Goal: Transaction & Acquisition: Book appointment/travel/reservation

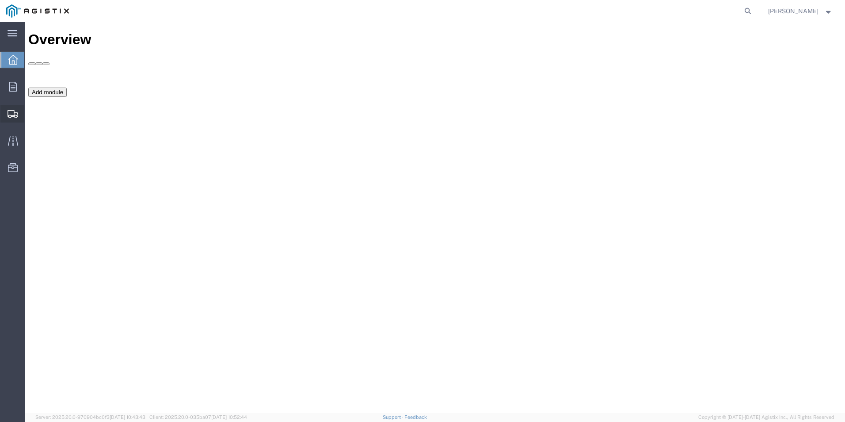
click at [0, 0] on span "Create Shipment" at bounding box center [0, 0] width 0 height 0
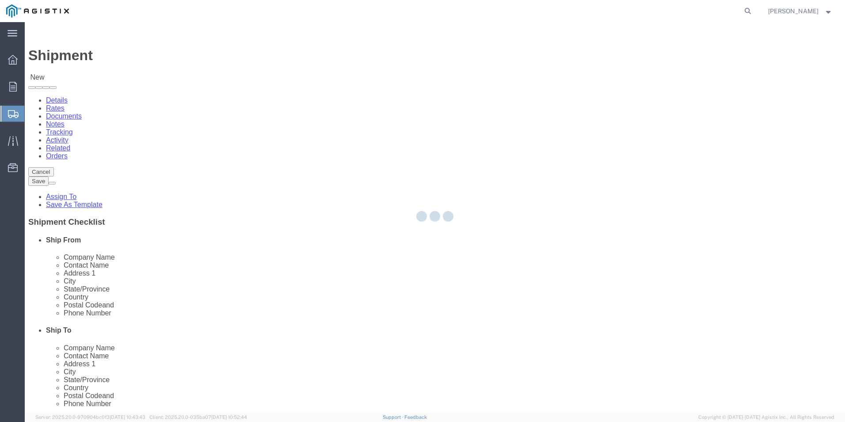
select select
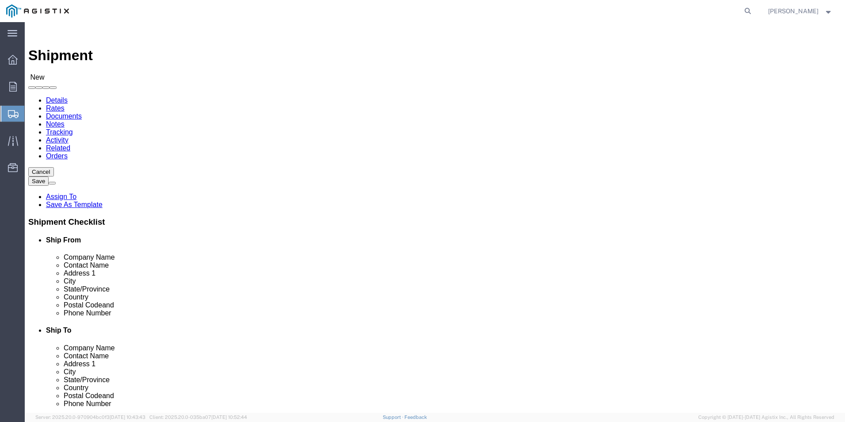
click select "Select Anixter Inc PG&E"
select select "9596"
click select "Select Anixter Inc PG&E"
select select
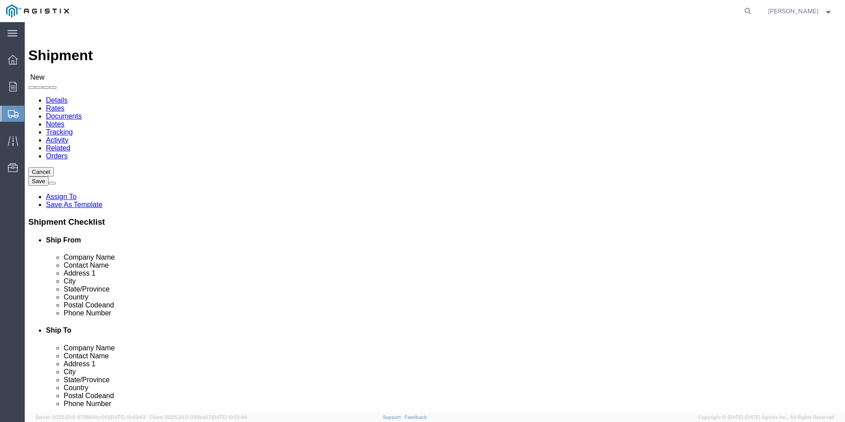
click select "Select All Others Fremont DC Fresno DC Wheatland DC"
select select "19996"
click select "Select All Others Fremont DC Fresno DC Wheatland DC"
click span
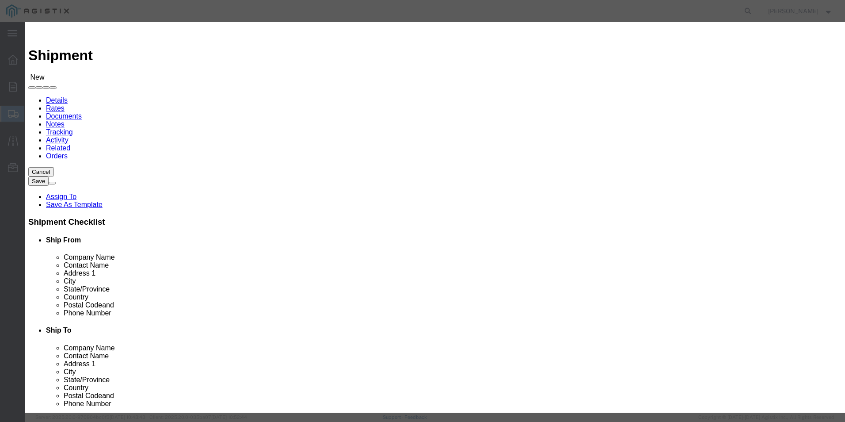
click div
click button "Select"
select select "CA"
click button "Close"
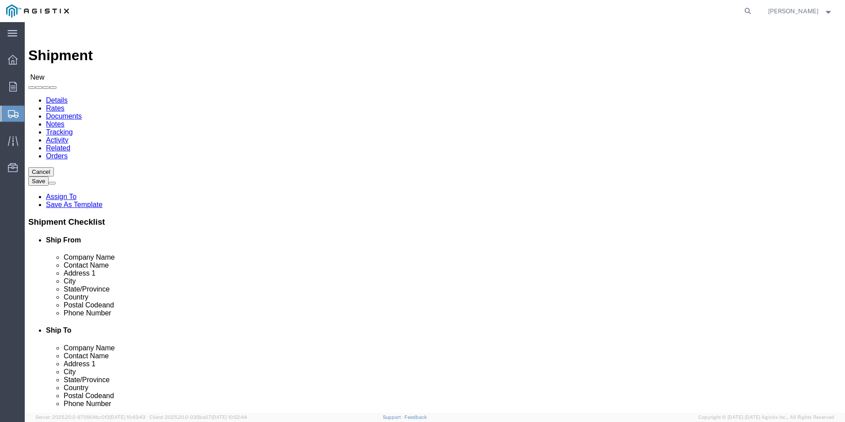
click input "text"
type input "WHEATL"
click p "- PG&E - WHEATLAND - (WHEATLAND RECEIVING) 3736 RANCHO ROAD, WHEATLAND, CA, 956…"
select select "CA"
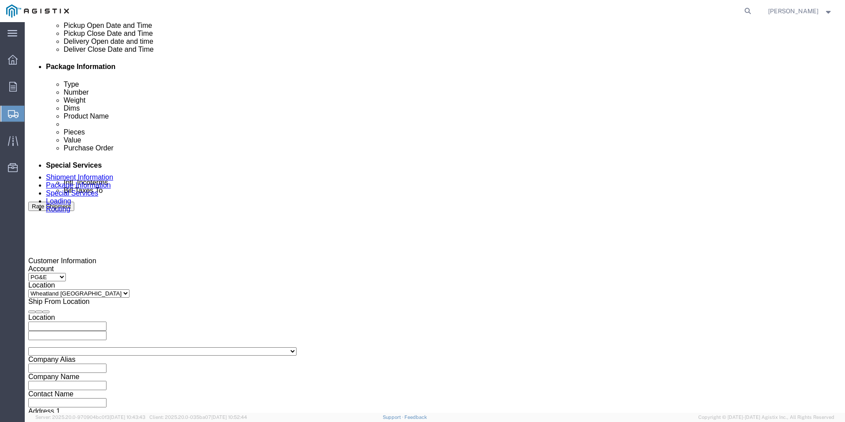
scroll to position [486, 0]
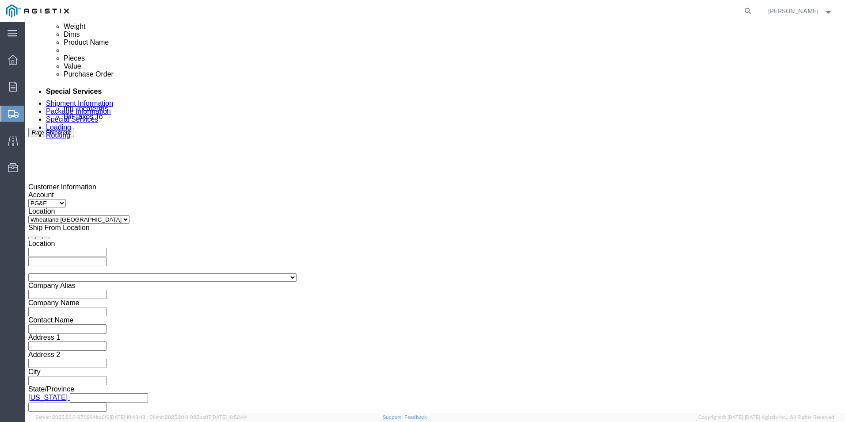
type input "WHEATLAND RECEIVING"
click div "Pickup Start Date Pickup Start Time Pickup Open Date and Time Oct 03 2025 8:00 …"
click div "Oct 03 2025 8:00 AM"
click button "Apply"
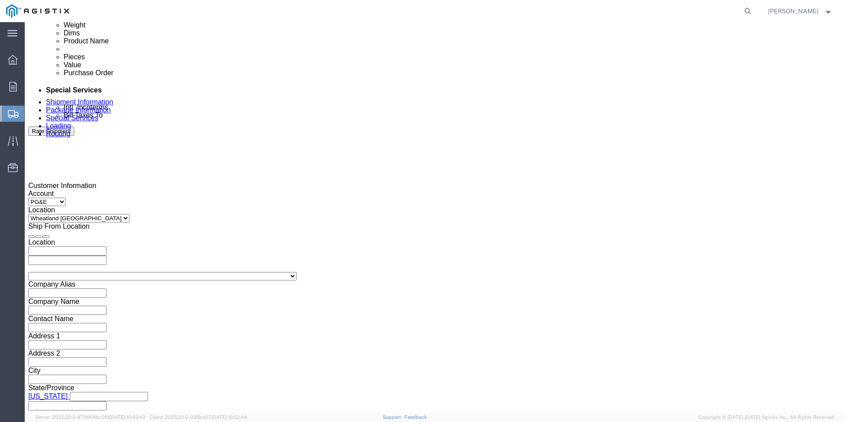
click div "Oct 06 2025 9:00 AM"
type input "3:00 PM"
click button "Apply"
click div
click input "4:00 PM"
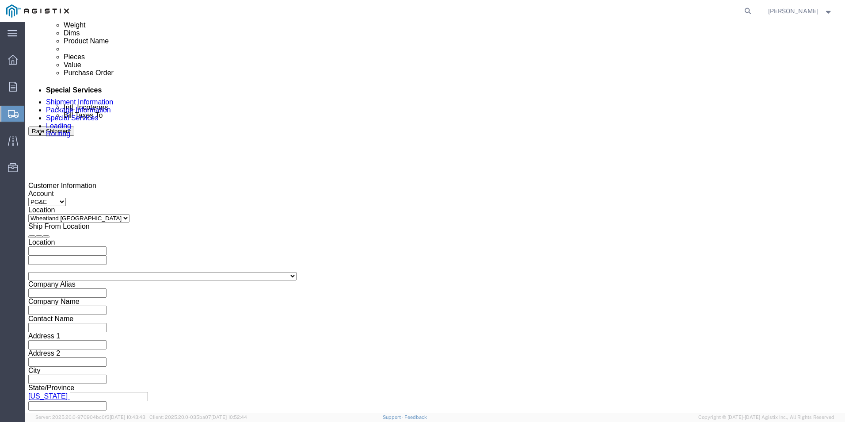
type input "6:00 AM"
click button "Apply"
click icon
click div
type input "2:00 PM"
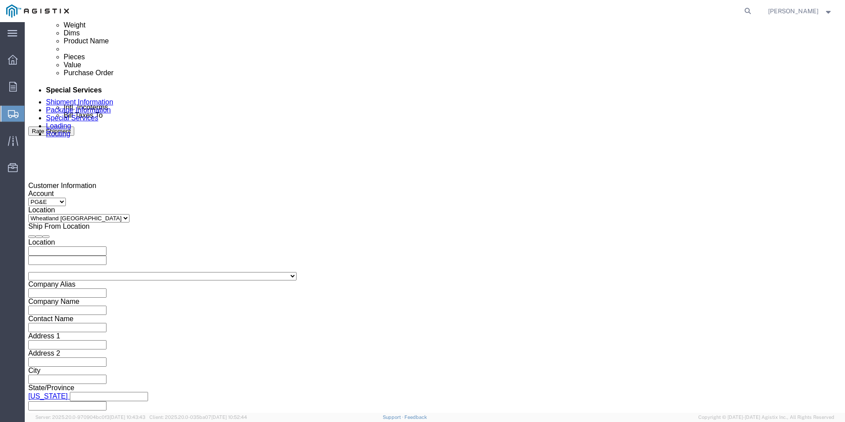
click button "Apply"
click input "text"
type input "3501389634"
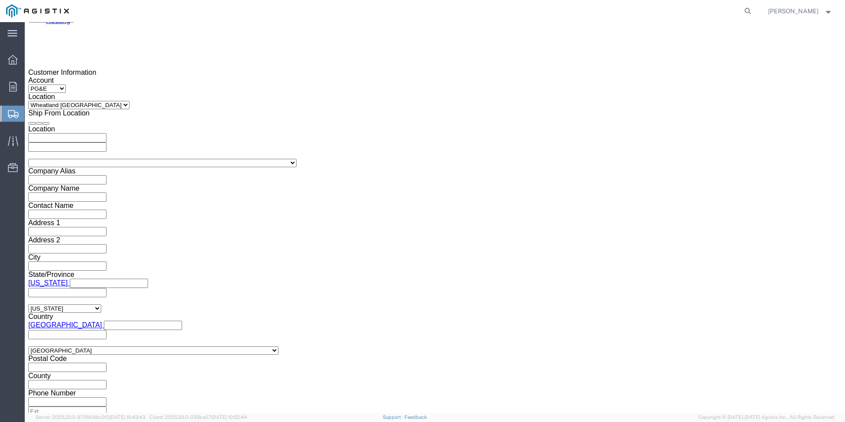
scroll to position [621, 0]
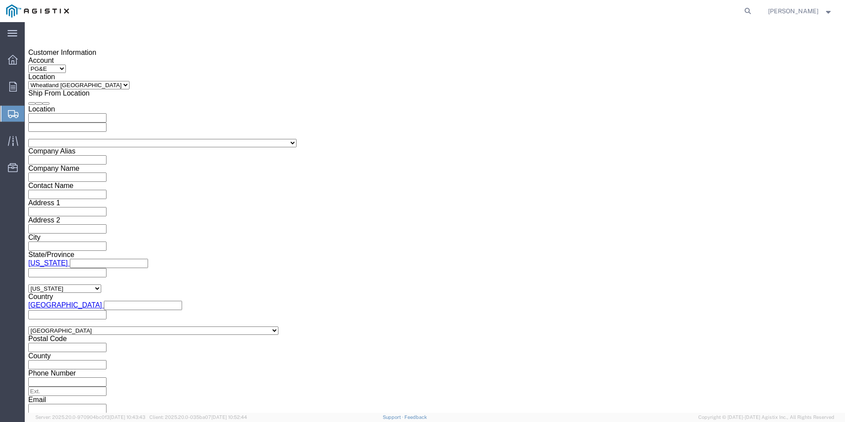
click button "Continue"
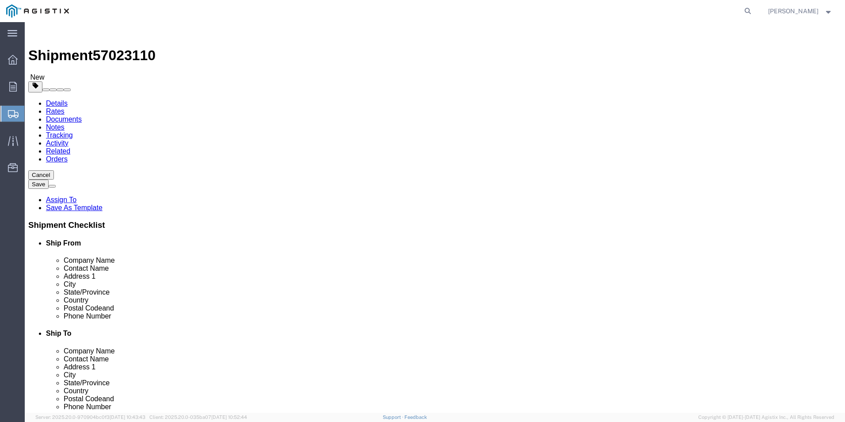
click select "Select Bulk Bundle(s) Cardboard Box(es) Carton(s) Crate(s) Drum(s) (Fiberboard)…"
select select "PSNS"
click select "Select Bulk Bundle(s) Cardboard Box(es) Carton(s) Crate(s) Drum(s) (Fiberboard)…"
click input "text"
type input "1"
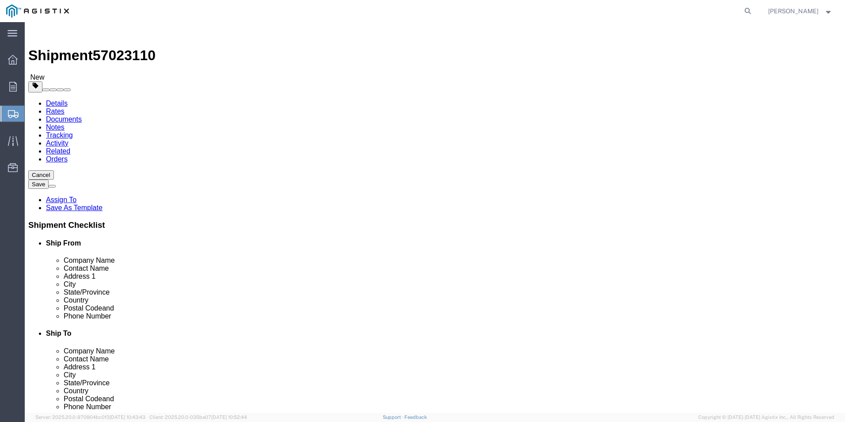
type input "15"
type input "48"
type input "36000"
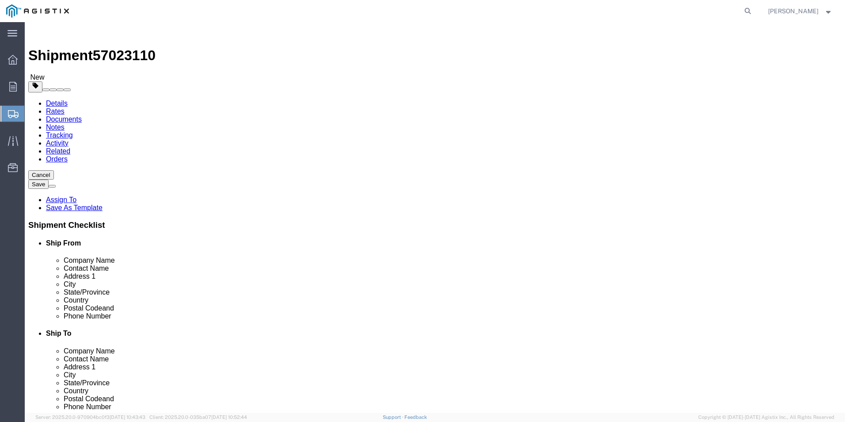
click link "Add Content"
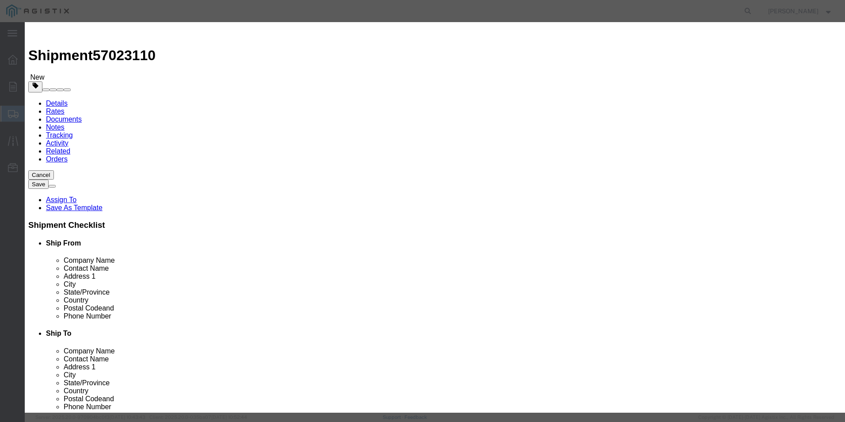
click input "text"
type input "M261539"
click td "Name: TRANSFORMER PM DF3 25KVA 21KV-120V"
select select
select select "USD"
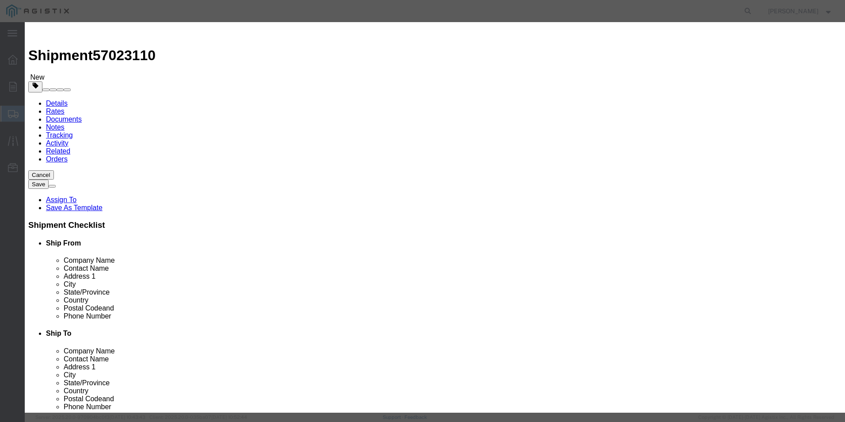
type input "TRANSFORMER PM DF3 25KVA 21KV-120V"
type input "M261539"
type input "TRANSFORMER PM DF3 25KVA 21KV-120V"
click input "text"
type input "15"
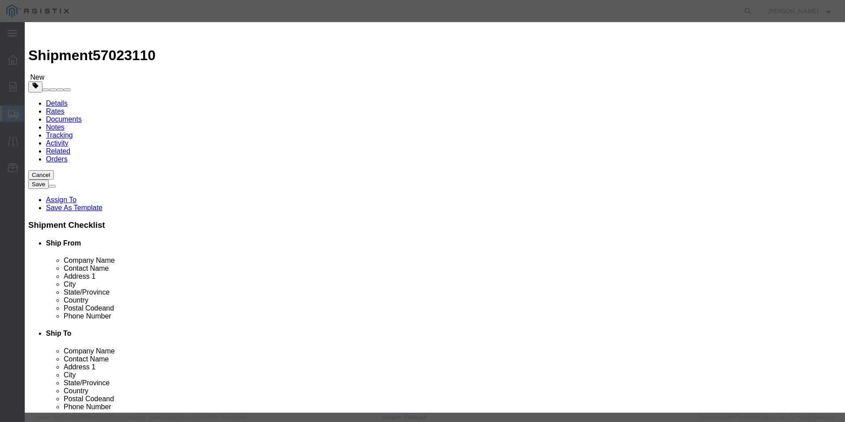
select select "EA"
type input "125000"
select select "70"
type textarea "MUST BE ON A FLATBED"
click textarea
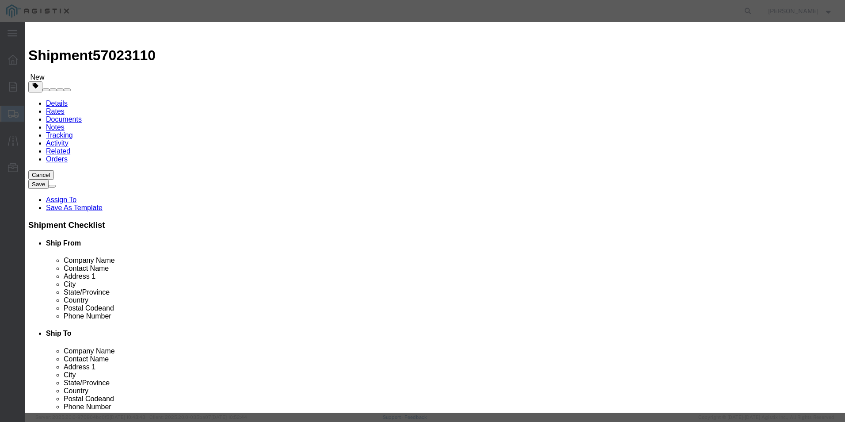
type textarea "M261539"
click button "Save & Close"
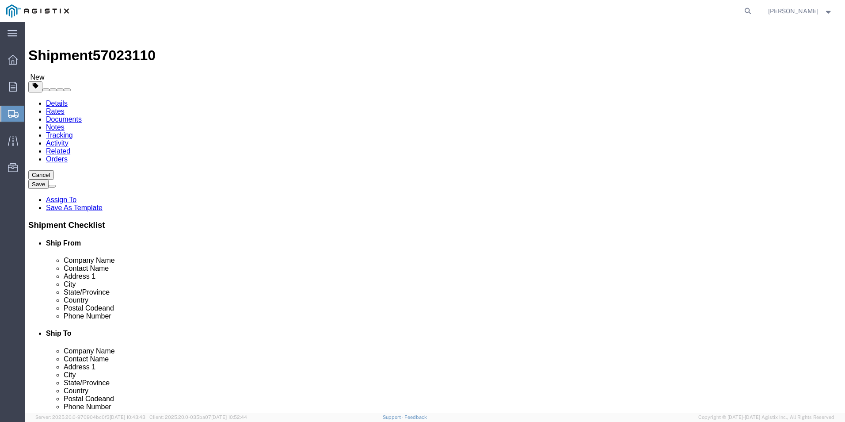
click button "Rate Shipment"
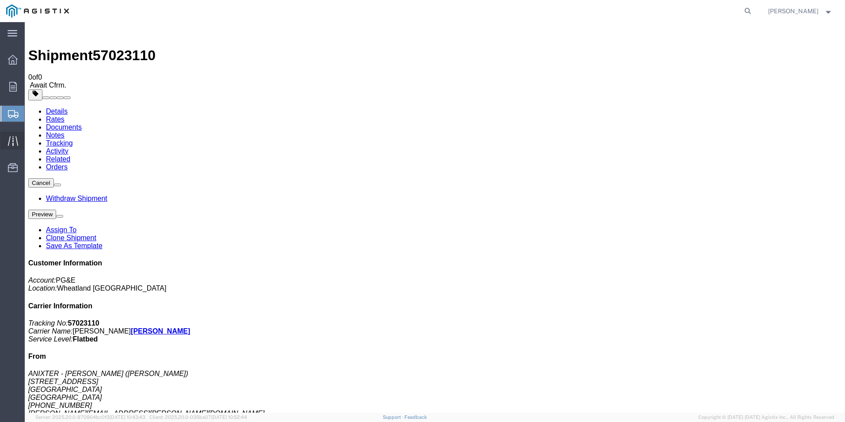
click at [7, 144] on div at bounding box center [12, 141] width 25 height 18
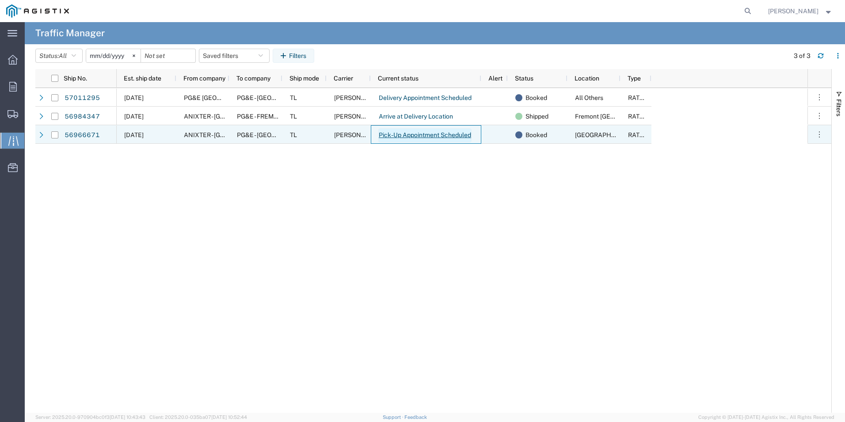
click at [401, 135] on link "Pick-Up Appointment Scheduled" at bounding box center [425, 135] width 93 height 14
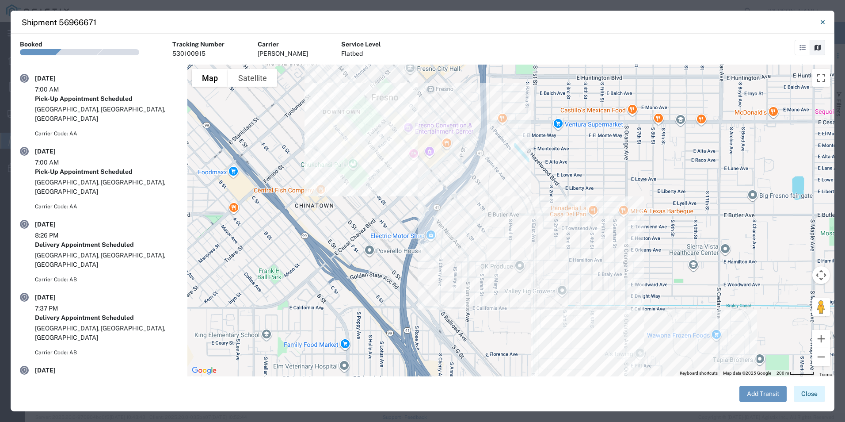
click at [814, 394] on button "Close" at bounding box center [809, 394] width 31 height 16
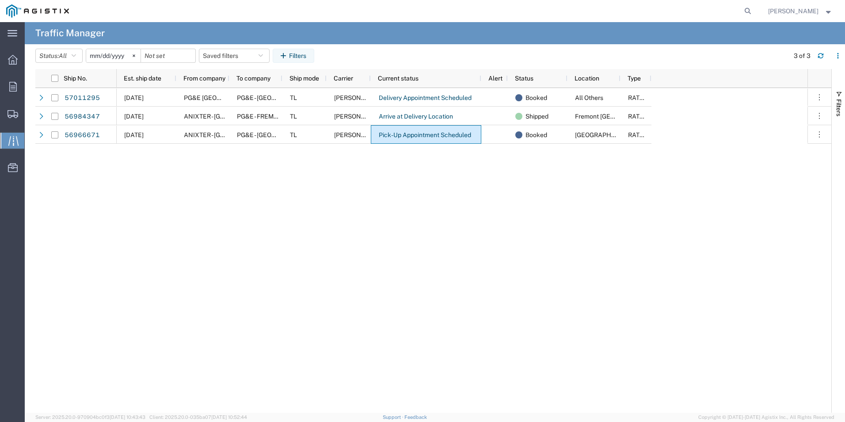
click at [578, 392] on div "10/03/2025 PG&E Bakersfield PG&E - BAKERSFIELD TL C.H. Robinson Delivery Appoin…" at bounding box center [462, 250] width 691 height 325
